Goal: Go to known website: Access a specific website the user already knows

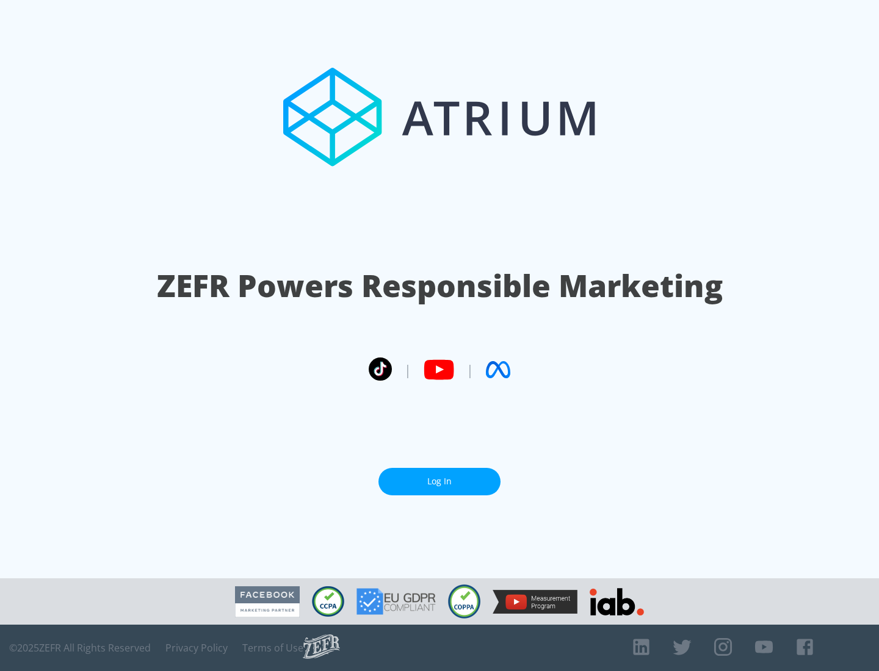
click at [439, 477] on link "Log In" at bounding box center [439, 481] width 122 height 27
